Goal: Task Accomplishment & Management: Manage account settings

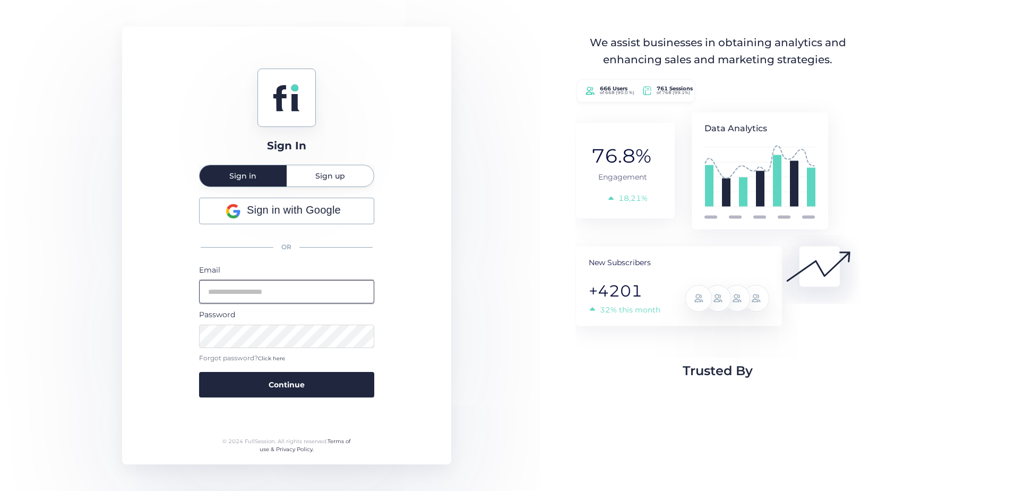
type input "**********"
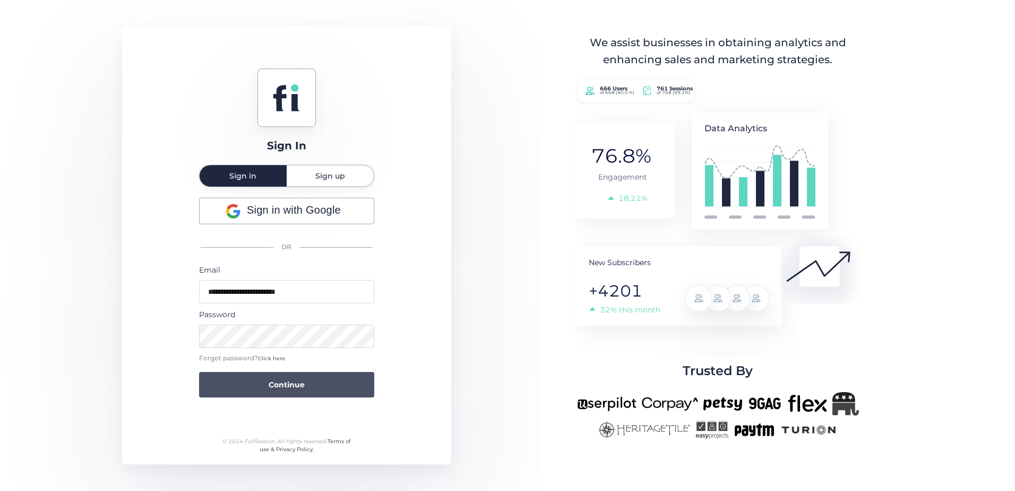
click at [294, 386] on span "Continue" at bounding box center [287, 385] width 36 height 12
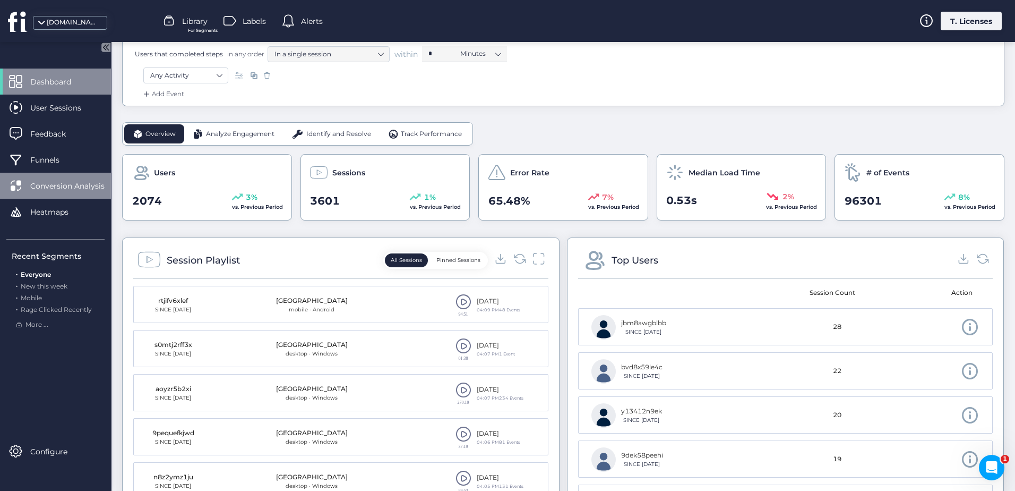
scroll to position [159, 0]
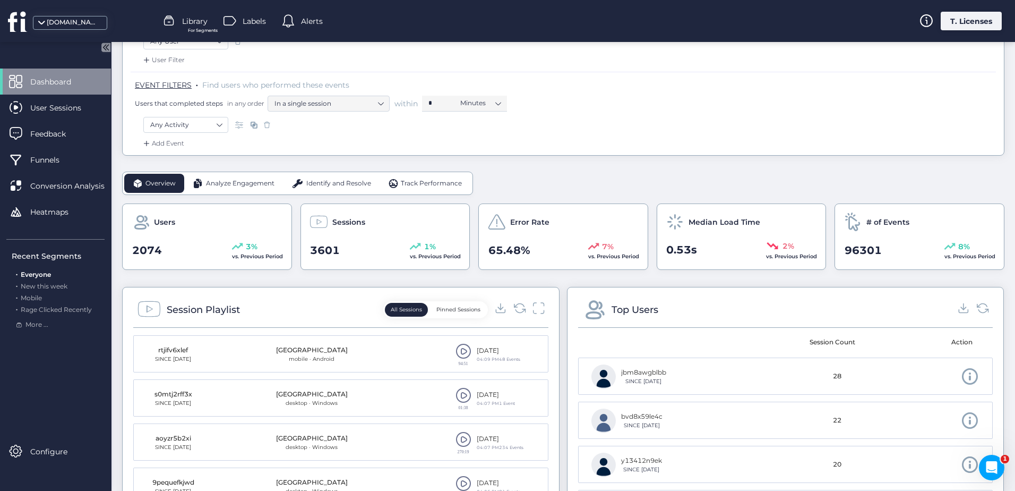
click at [54, 25] on div "vauhdikas.com" at bounding box center [73, 23] width 53 height 10
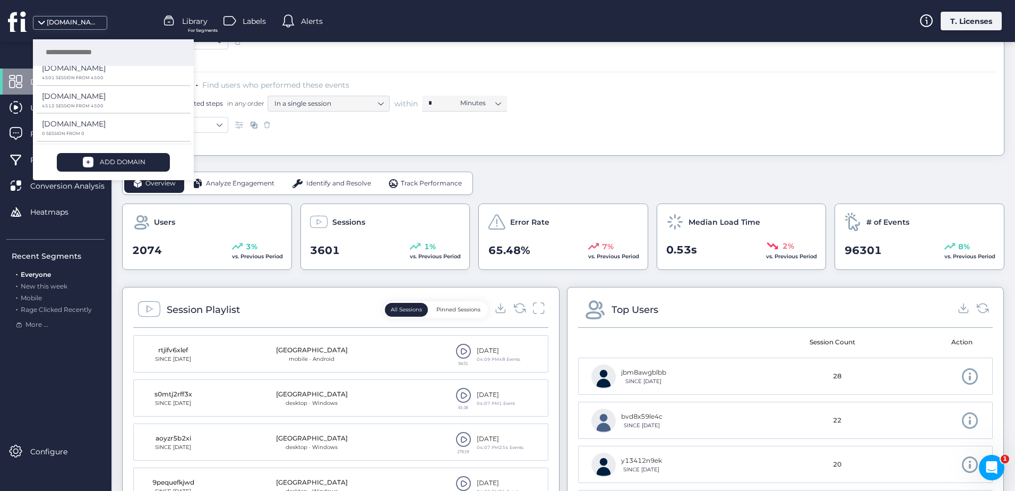
scroll to position [61, 0]
click at [78, 103] on p "[DOMAIN_NAME]" at bounding box center [74, 97] width 64 height 12
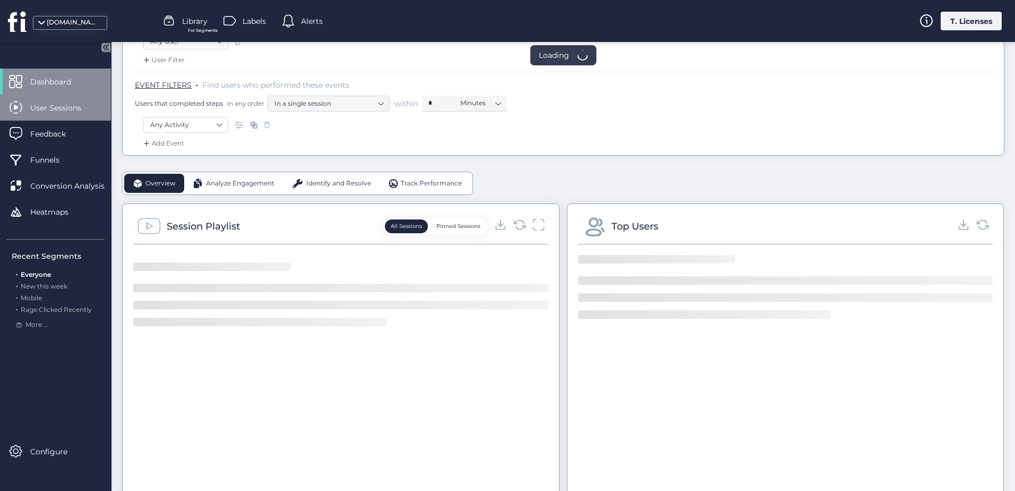
scroll to position [0, 0]
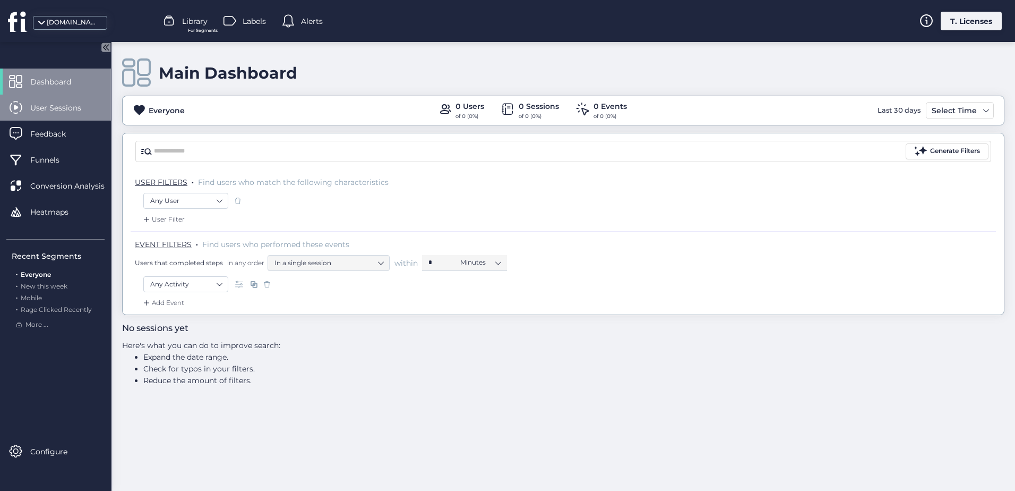
click at [41, 116] on div "User Sessions" at bounding box center [55, 107] width 111 height 26
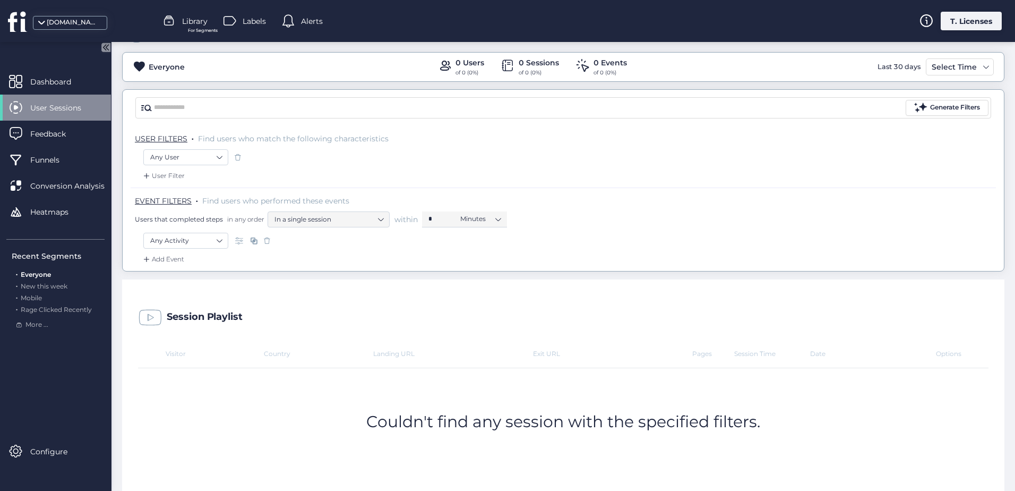
scroll to position [67, 0]
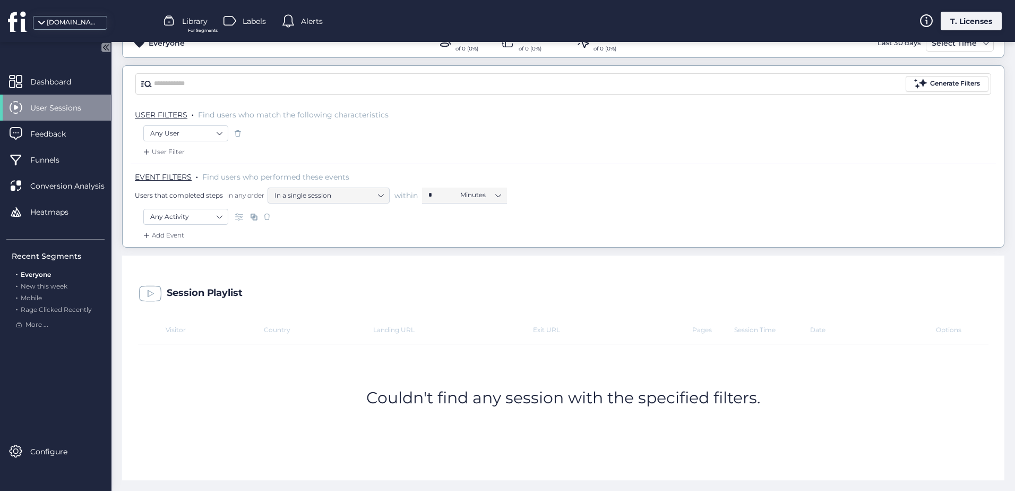
click at [302, 441] on div "Couldn't find any session with the specified filters." at bounding box center [563, 397] width 850 height 106
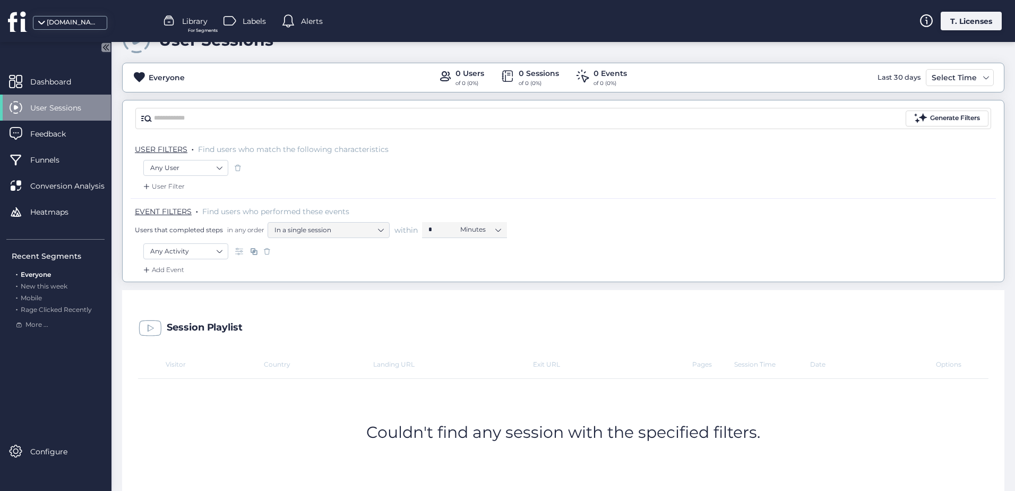
scroll to position [0, 0]
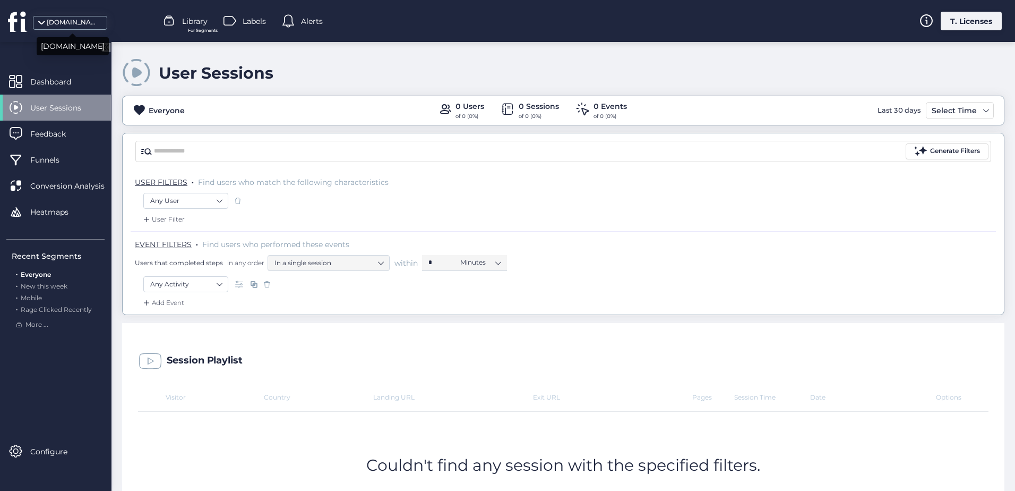
click at [59, 19] on div "[DOMAIN_NAME]" at bounding box center [73, 23] width 53 height 10
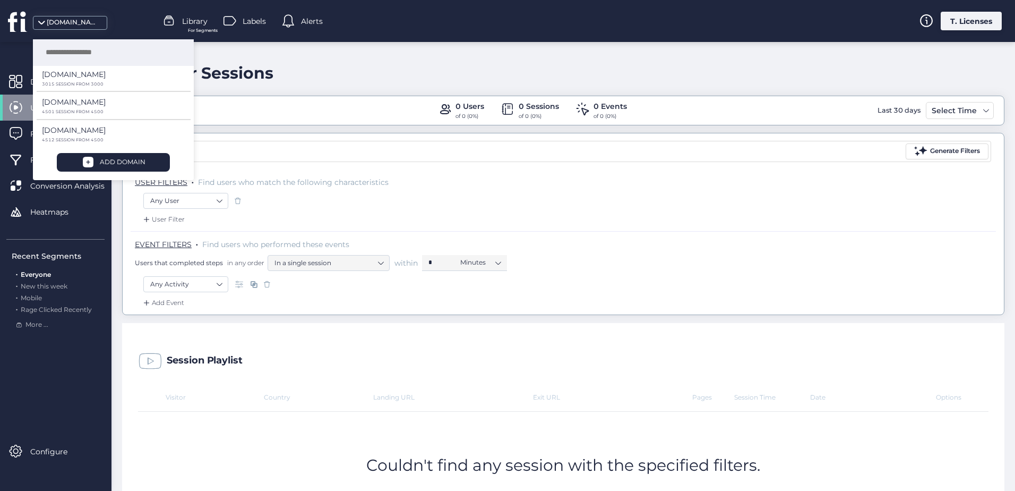
click at [949, 23] on div "T. Licenses" at bounding box center [971, 21] width 61 height 19
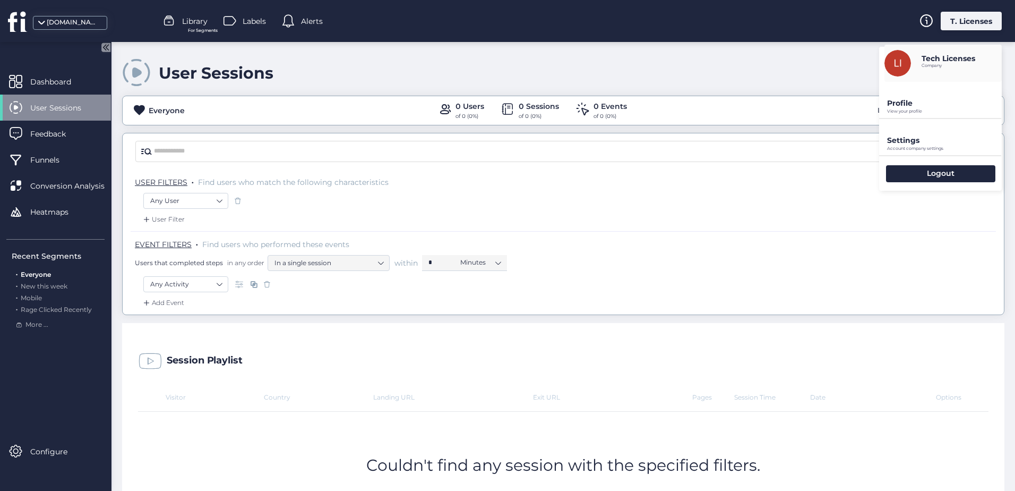
click at [899, 102] on p "Profile" at bounding box center [944, 103] width 115 height 10
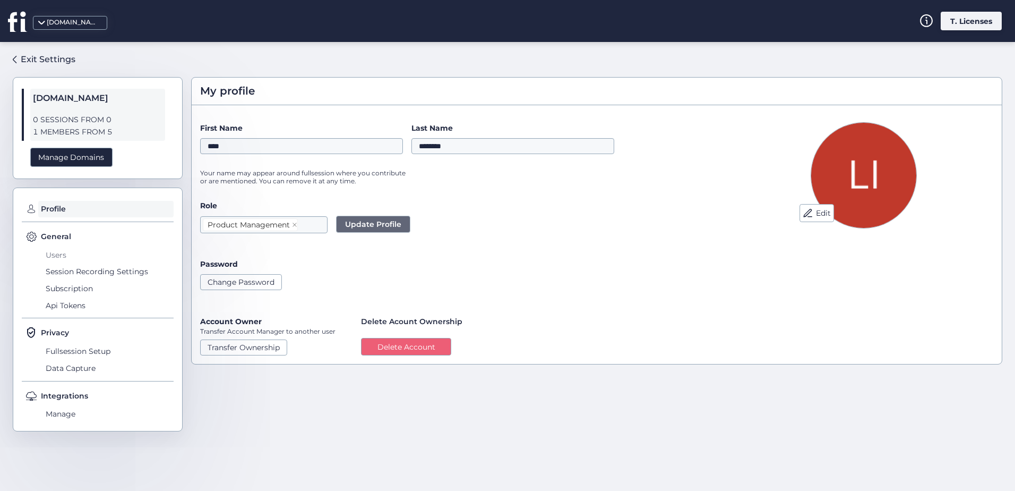
click at [62, 257] on span "Users" at bounding box center [108, 254] width 131 height 17
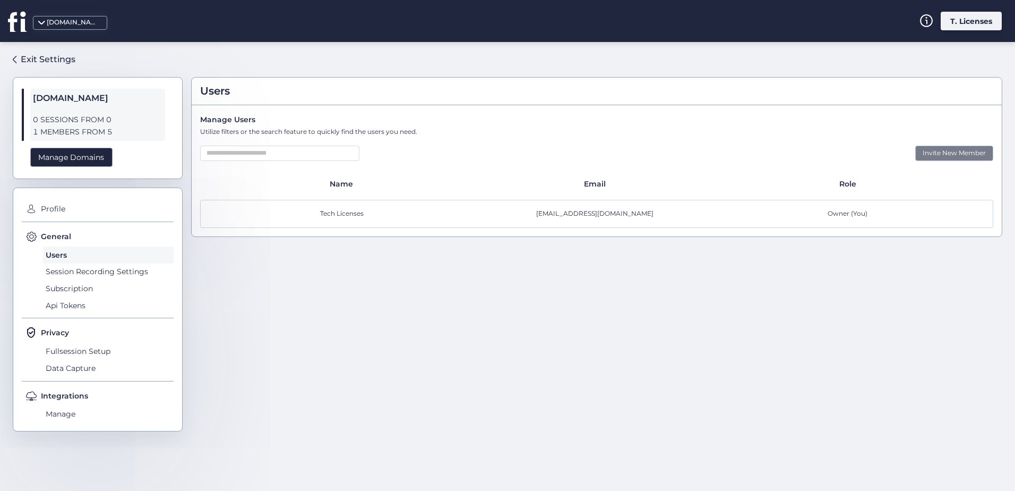
click at [974, 151] on div "Invite New Member" at bounding box center [954, 152] width 78 height 15
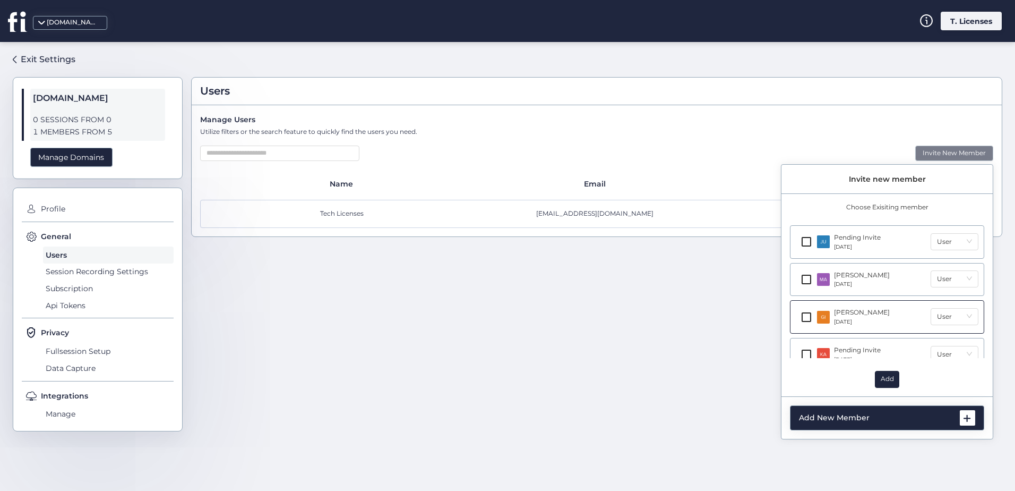
scroll to position [51, 0]
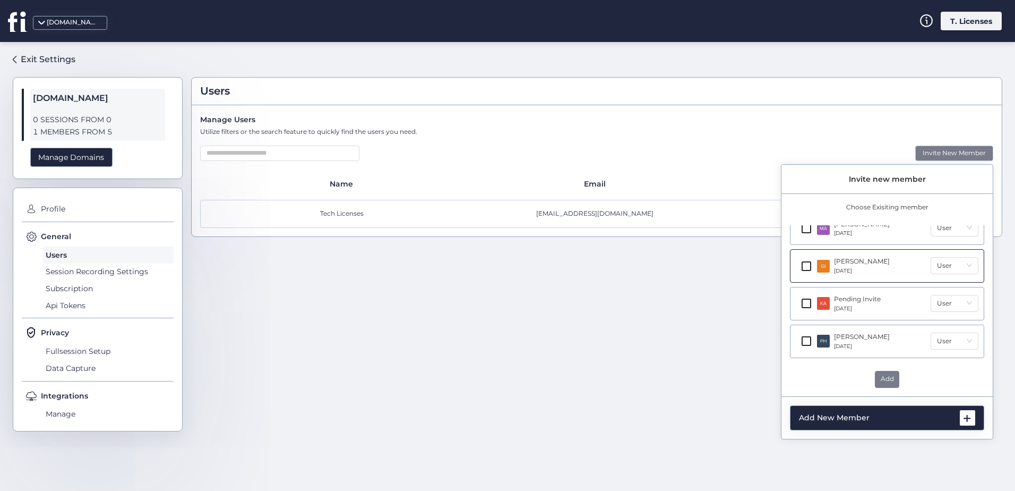
click at [884, 378] on span "Add" at bounding box center [887, 379] width 13 height 10
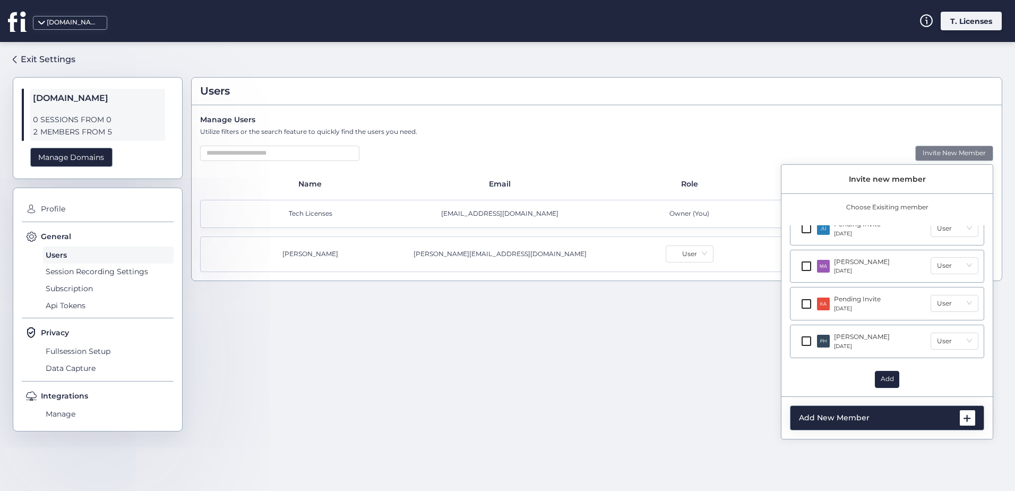
scroll to position [13, 0]
click at [645, 299] on div "Users Manage Users Utilize filters or the search feature to quickly find the us…" at bounding box center [596, 261] width 811 height 423
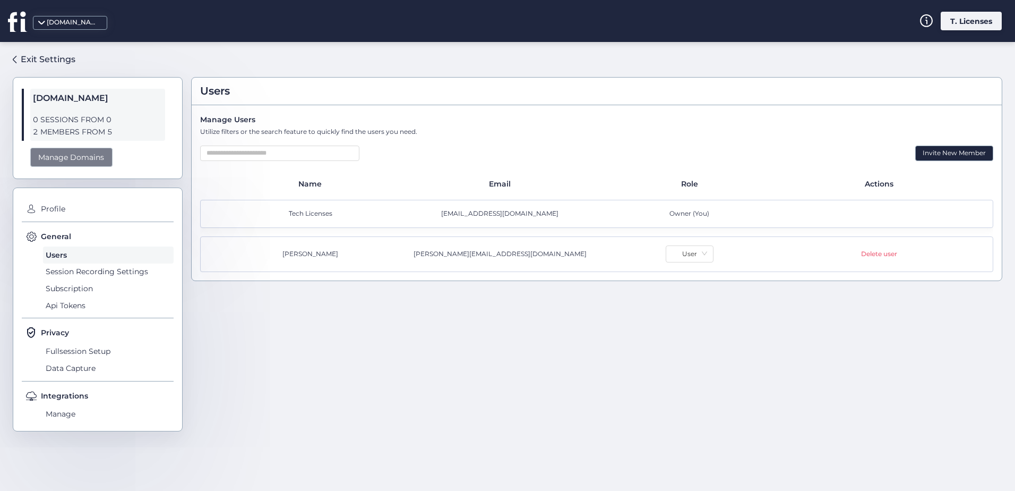
click at [50, 161] on div "Manage Domains" at bounding box center [71, 158] width 82 height 20
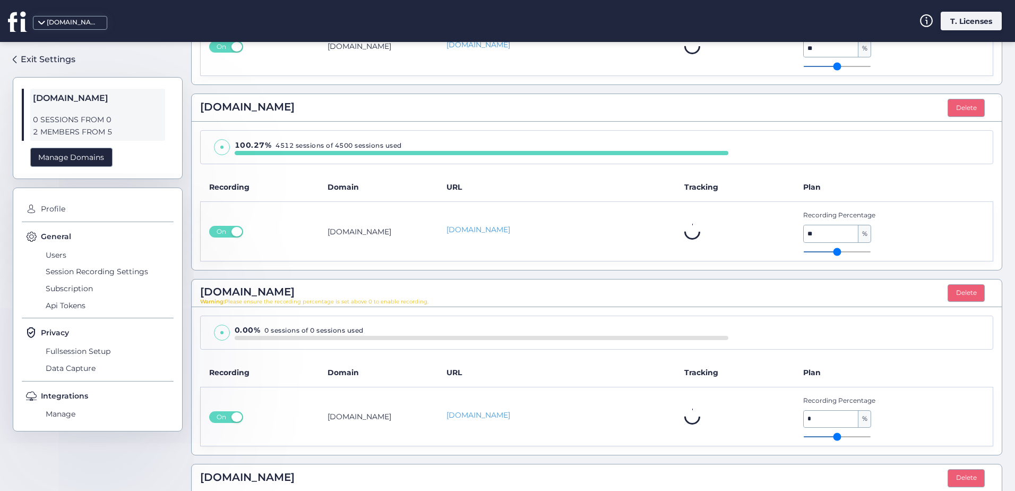
scroll to position [462, 0]
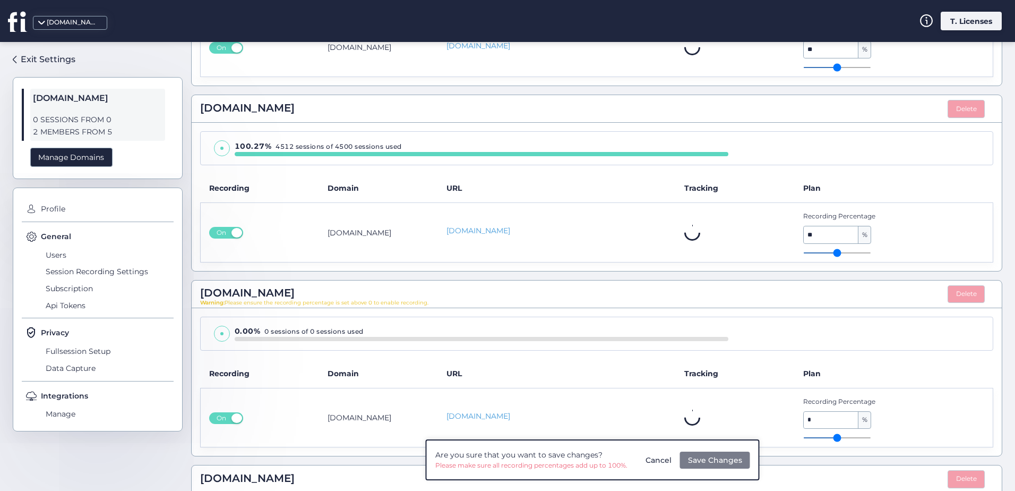
type input "**"
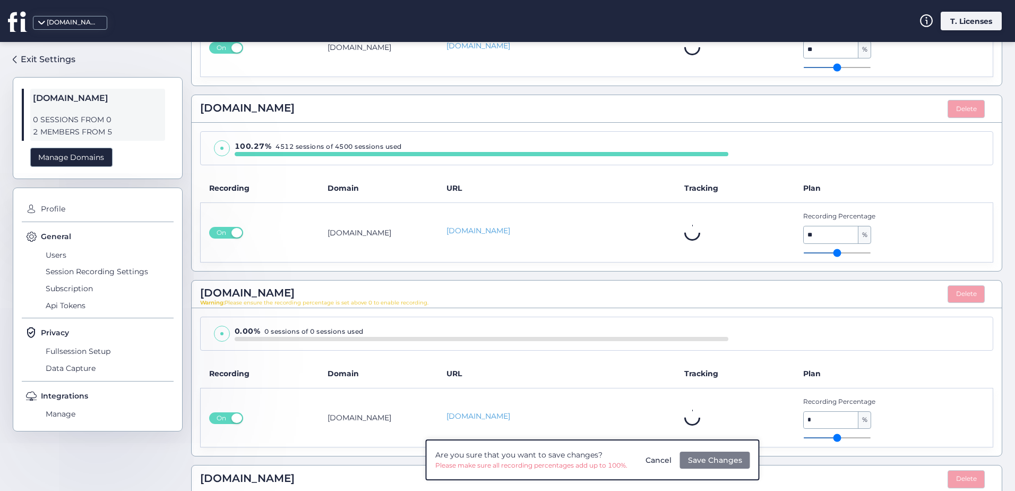
type input "**"
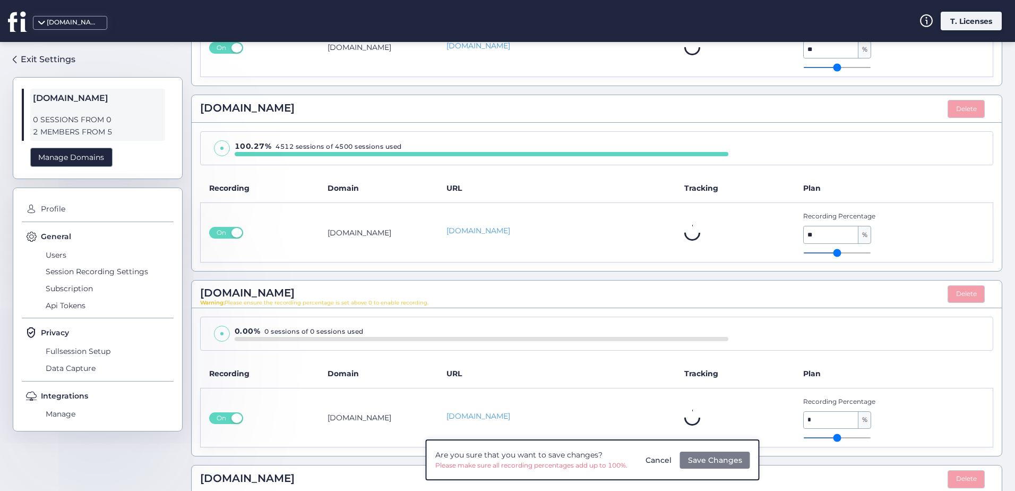
type input "**"
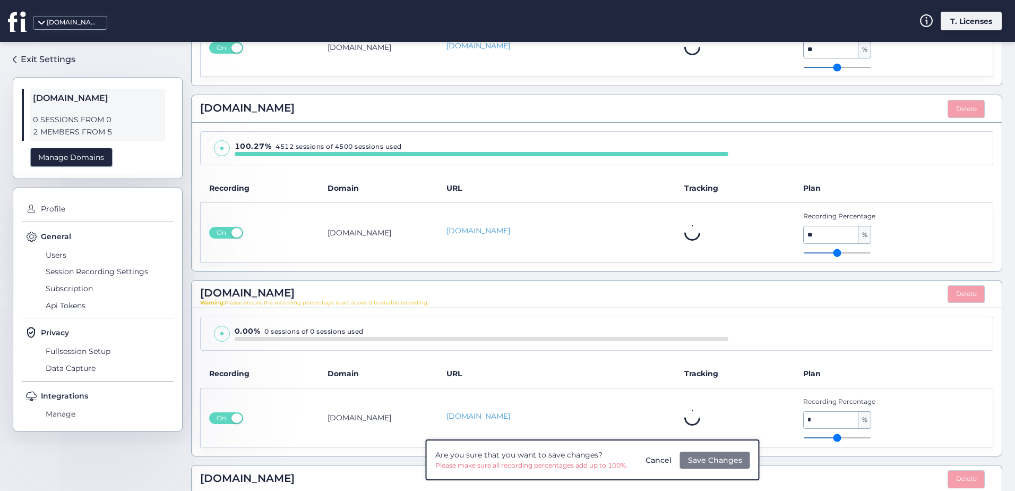
drag, startPoint x: 819, startPoint y: 253, endPoint x: 809, endPoint y: 252, distance: 10.2
type input "**"
click at [809, 252] on input "range" at bounding box center [837, 252] width 68 height 1
click at [658, 462] on div "Cancel" at bounding box center [659, 460] width 26 height 12
type input "**"
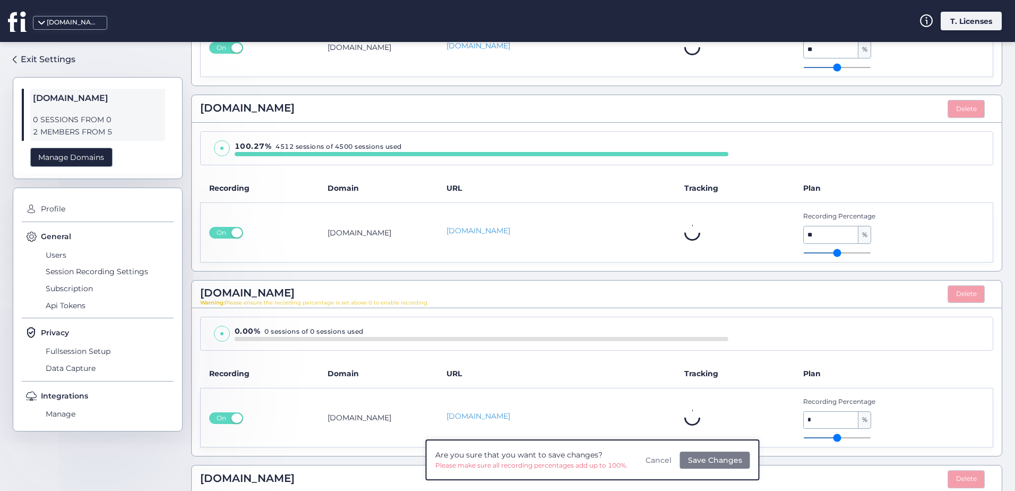
type input "**"
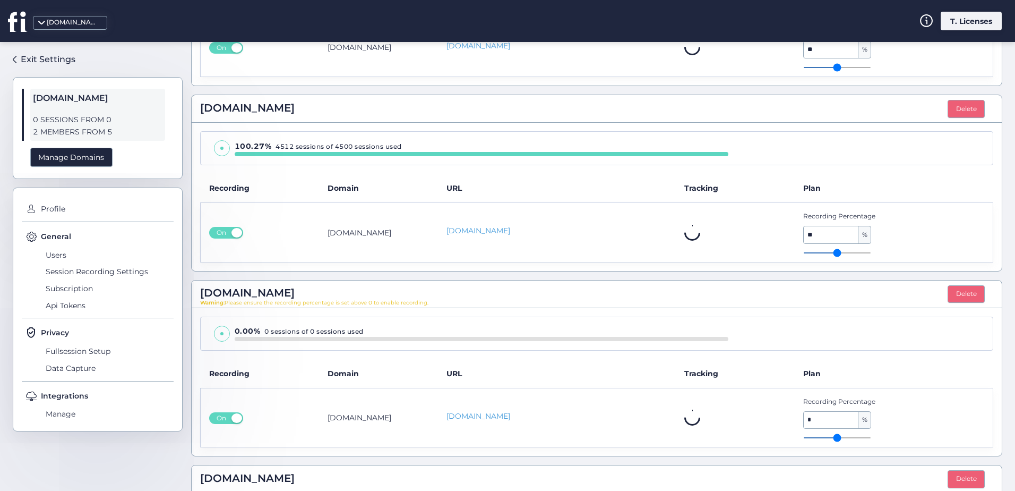
scroll to position [622, 0]
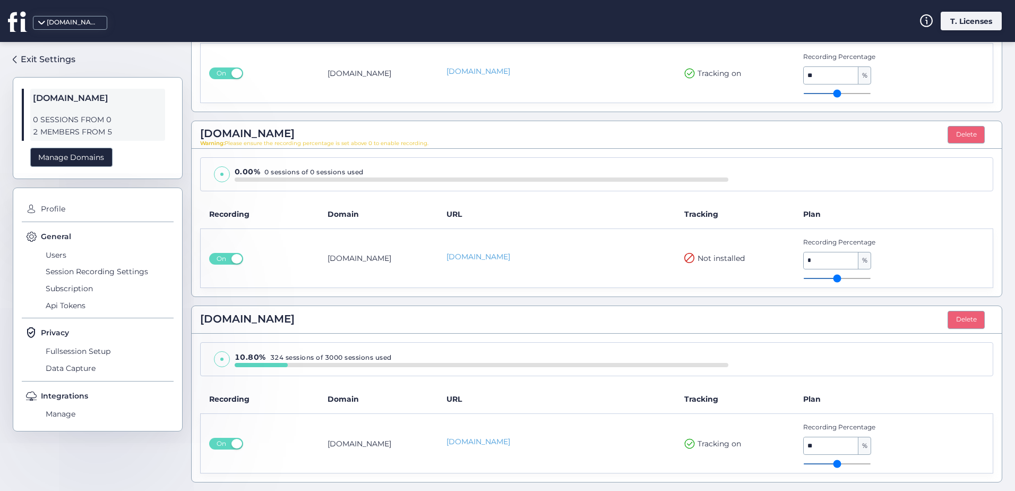
click at [234, 260] on span "button" at bounding box center [236, 259] width 11 height 10
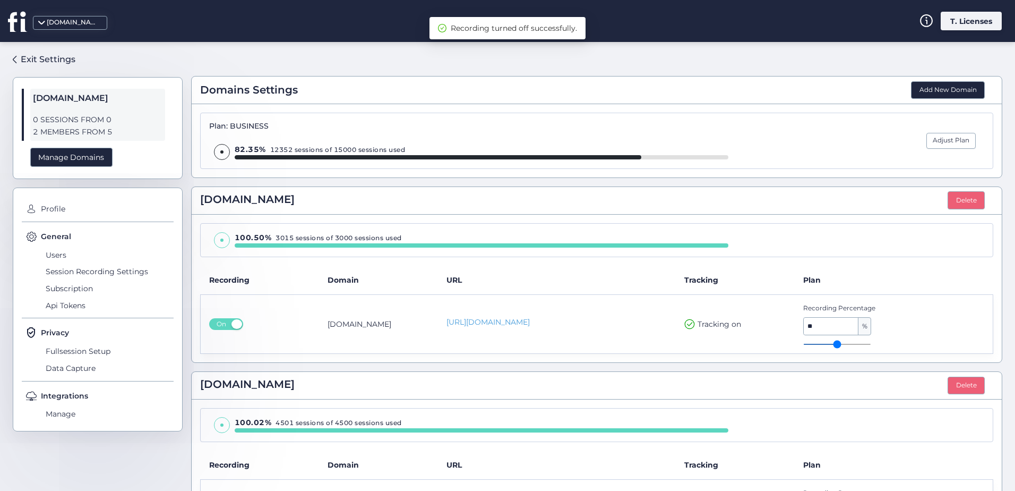
scroll to position [0, 0]
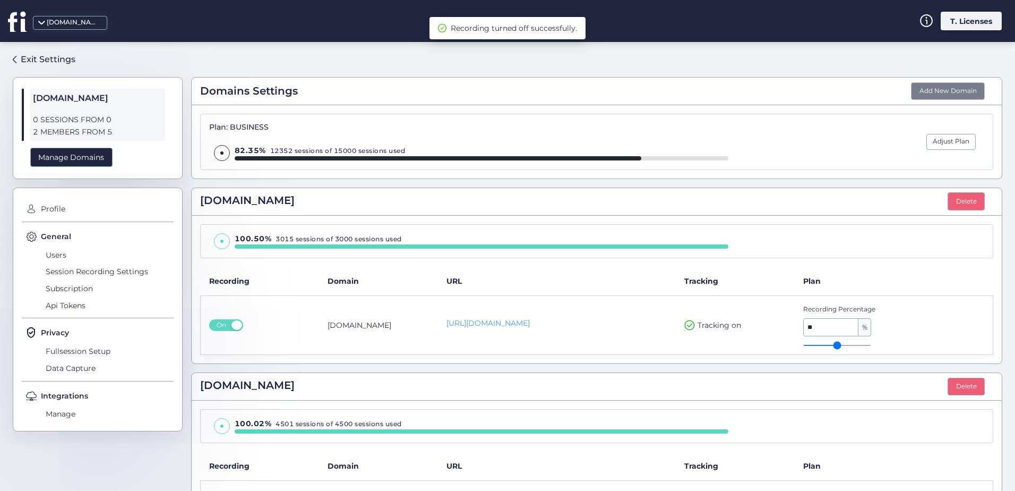
click at [919, 87] on button "Add New Domain" at bounding box center [948, 91] width 74 height 18
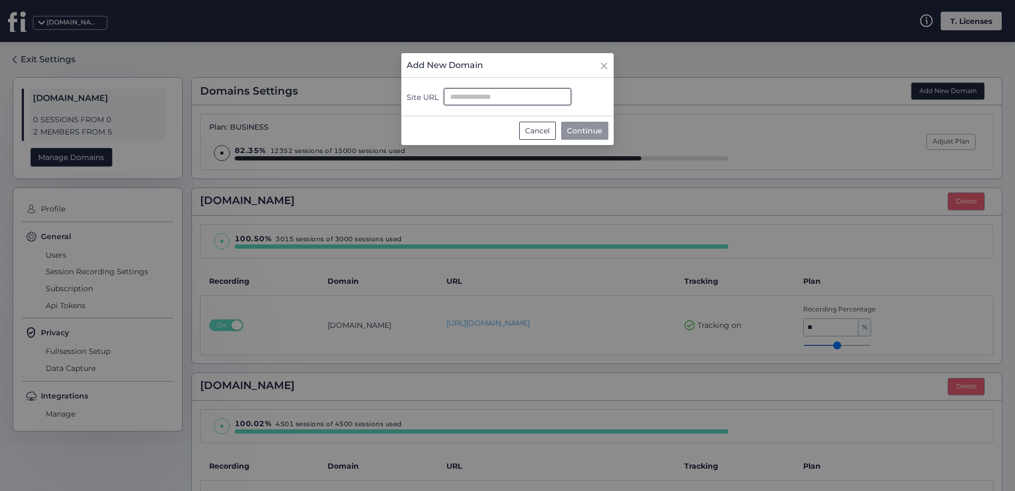
click at [462, 92] on input "Site URL" at bounding box center [507, 96] width 127 height 17
type input "**********"
click at [580, 131] on span "Continue" at bounding box center [585, 131] width 36 height 12
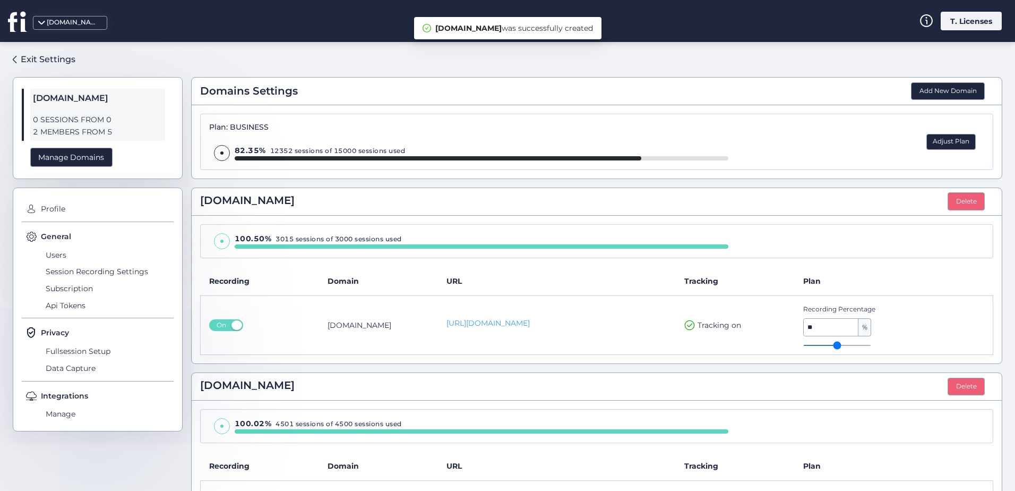
click at [929, 146] on button "Adjust Plan" at bounding box center [950, 142] width 49 height 16
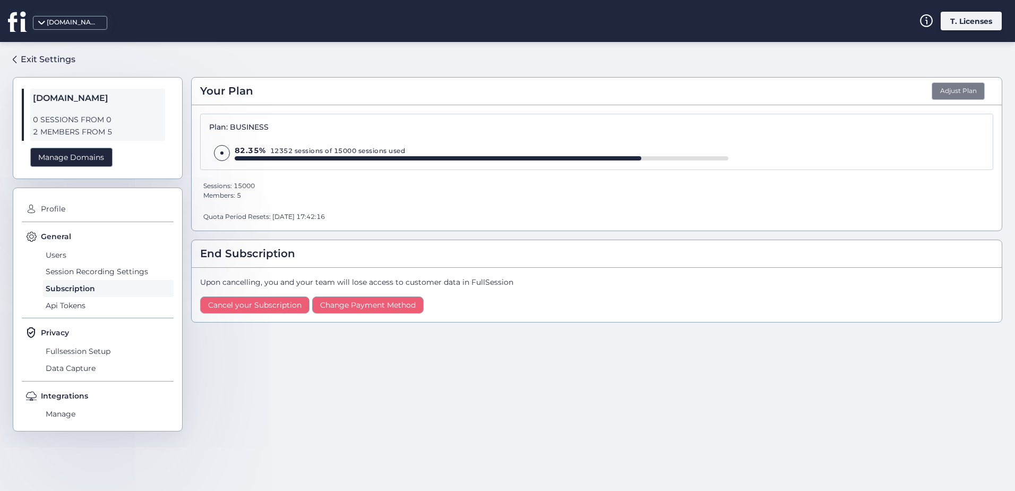
click at [941, 95] on button "Adjust Plan" at bounding box center [958, 91] width 53 height 18
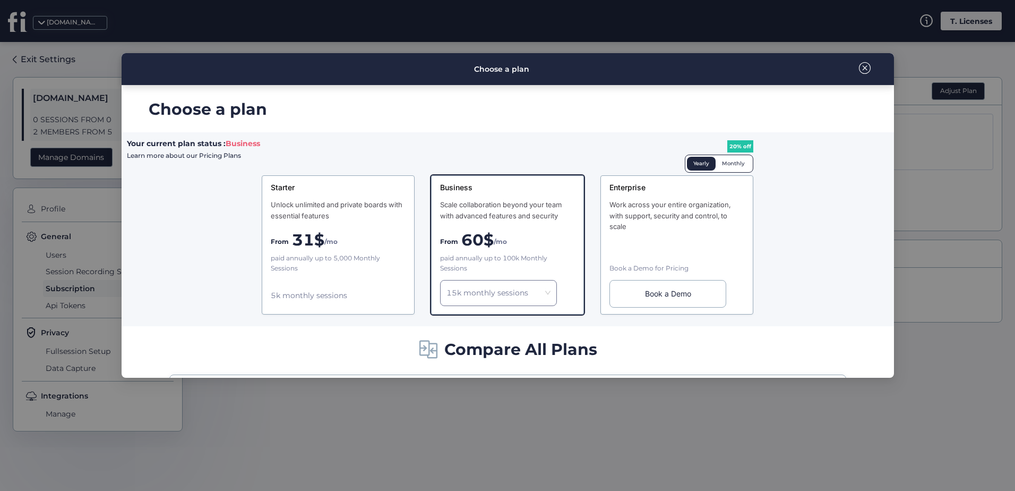
click at [530, 297] on nz-select-item "15k monthly sessions" at bounding box center [498, 293] width 104 height 16
click at [509, 349] on div "60k monthly sessions" at bounding box center [494, 350] width 103 height 10
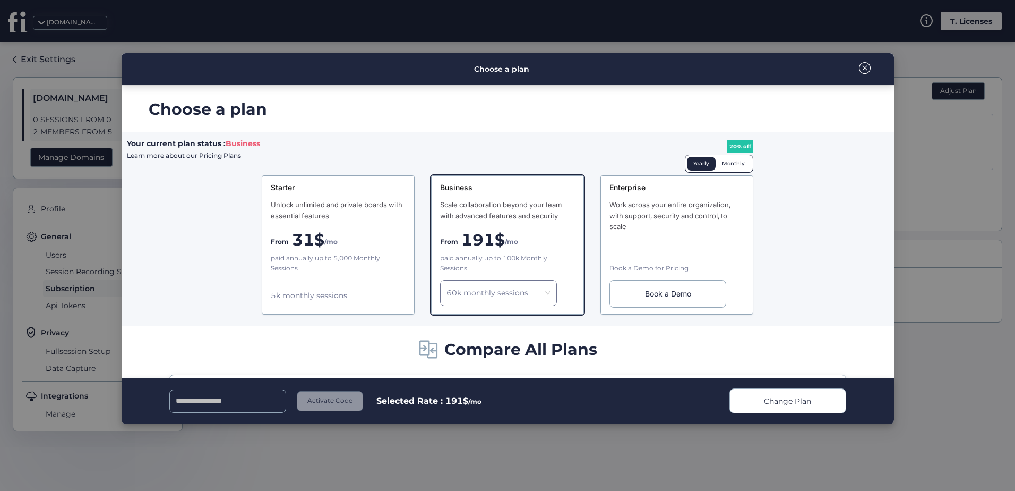
click at [543, 296] on nz-select-item "60k monthly sessions" at bounding box center [498, 293] width 104 height 16
click at [545, 295] on icon at bounding box center [548, 292] width 6 height 6
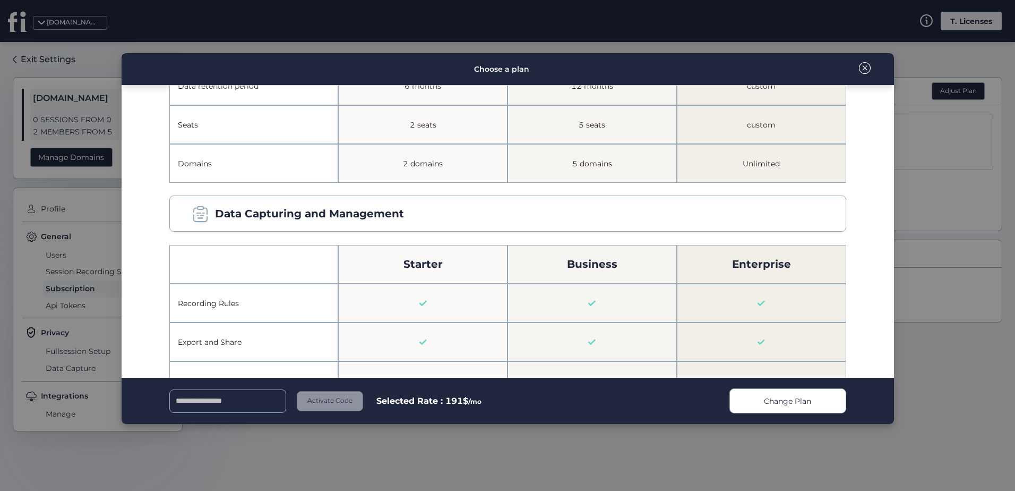
scroll to position [531, 0]
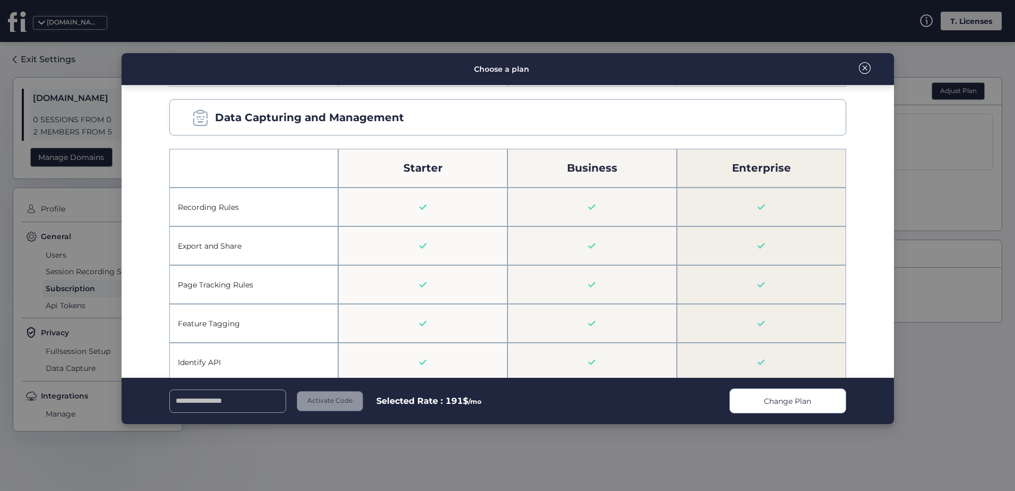
click at [870, 69] on span at bounding box center [865, 68] width 12 height 12
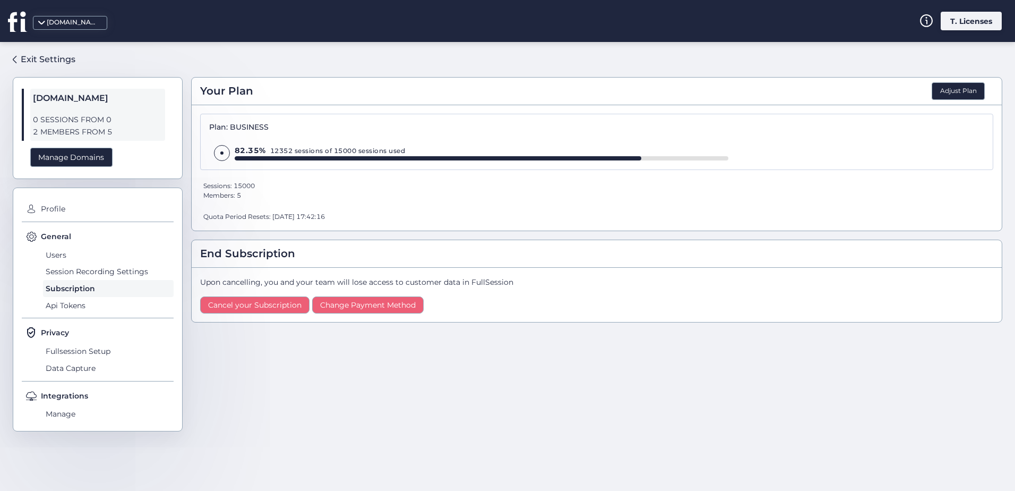
drag, startPoint x: 322, startPoint y: 149, endPoint x: 445, endPoint y: 152, distance: 123.2
click at [398, 150] on div "82.35% 12352 sessions of 15000 sessions used" at bounding box center [482, 150] width 494 height 11
drag, startPoint x: 445, startPoint y: 152, endPoint x: 701, endPoint y: 285, distance: 288.5
click at [445, 152] on div "82.35% 12352 sessions of 15000 sessions used" at bounding box center [482, 150] width 494 height 11
click at [720, 295] on div "Upon cancelling, you and your team will lose access to customer data in FullSes…" at bounding box center [596, 294] width 793 height 37
